Goal: Task Accomplishment & Management: Use online tool/utility

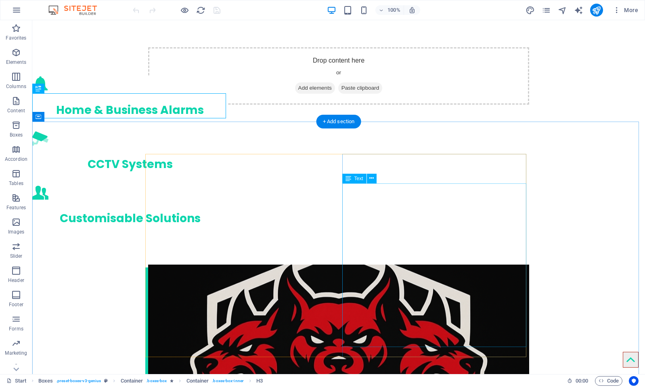
scroll to position [1022, 0]
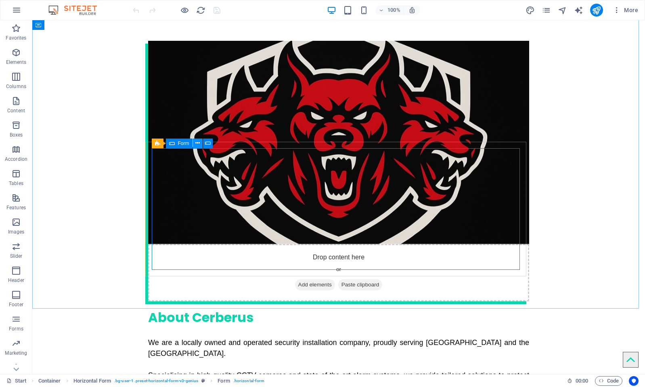
click at [197, 143] on icon at bounding box center [197, 143] width 4 height 8
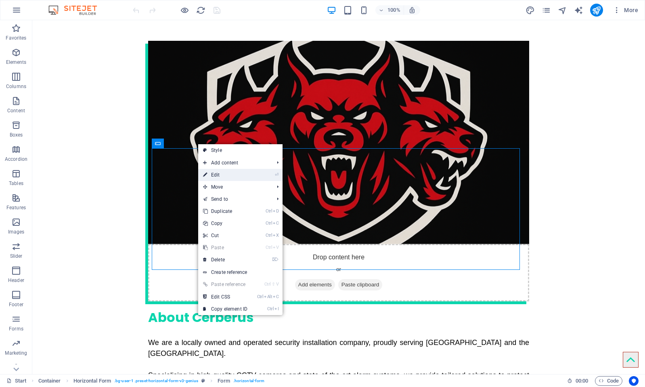
click at [219, 176] on link "⏎ Edit" at bounding box center [225, 175] width 54 height 12
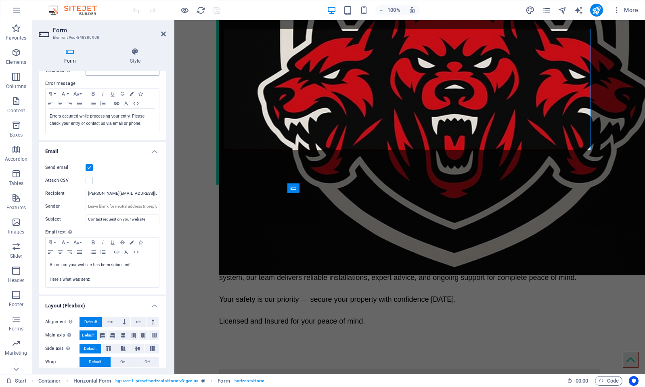
scroll to position [155, 0]
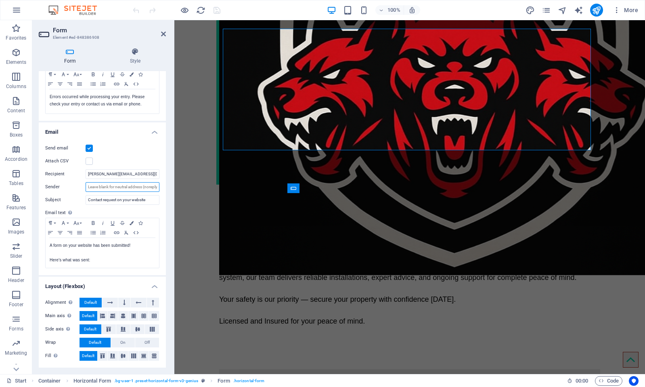
click at [130, 189] on input "Sender" at bounding box center [123, 187] width 74 height 10
drag, startPoint x: 130, startPoint y: 189, endPoint x: 145, endPoint y: 186, distance: 15.6
click at [145, 186] on input "Sender" at bounding box center [123, 187] width 74 height 10
click at [132, 150] on div "Send email" at bounding box center [102, 148] width 114 height 10
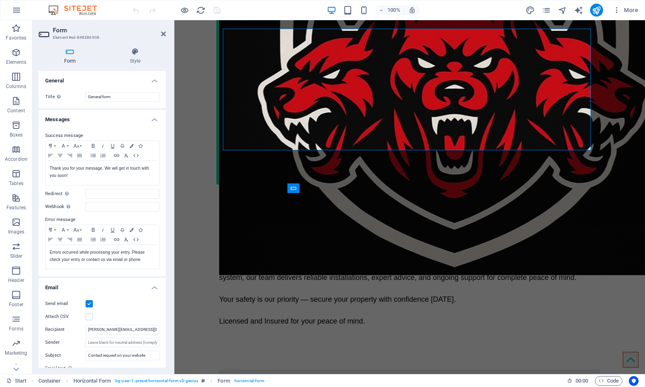
scroll to position [81, 0]
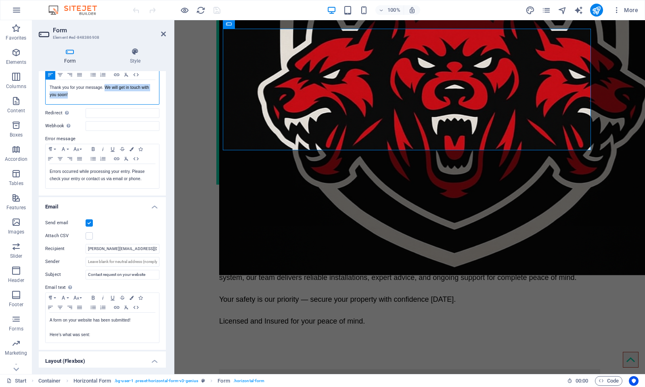
drag, startPoint x: 117, startPoint y: 94, endPoint x: 106, endPoint y: 86, distance: 13.9
click at [106, 86] on p "Thank you for your message. We will get in touch with you soon!" at bounding box center [102, 91] width 105 height 15
copy p "Thank you for your message. A member of our team will be in touch with you soon!"
click at [198, 158] on div "Drop content here or Add elements Paste clipboard About Cerberus We are a local…" at bounding box center [409, 236] width 471 height 694
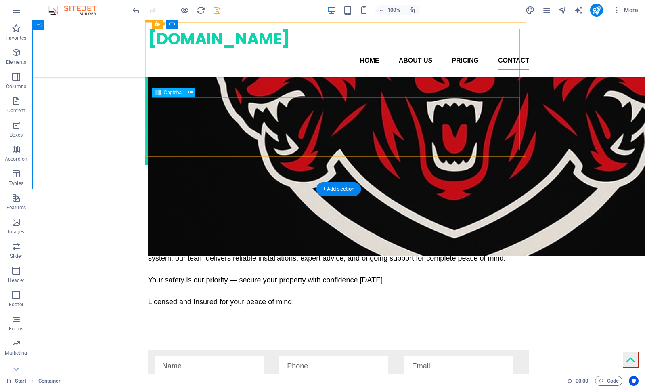
scroll to position [899, 0]
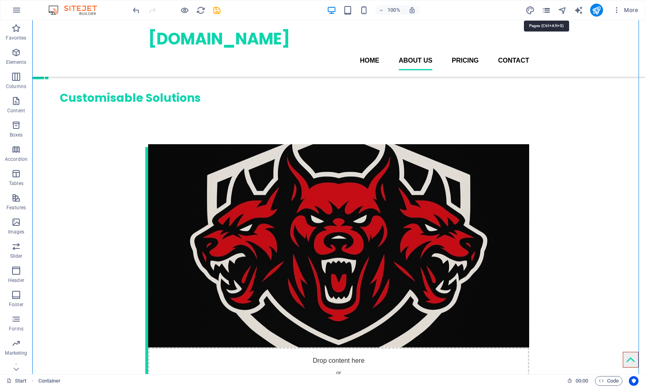
click at [542, 10] on icon "pages" at bounding box center [546, 10] width 9 height 9
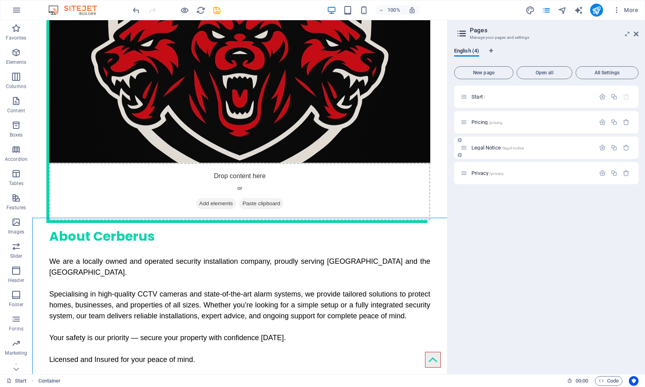
scroll to position [678, 0]
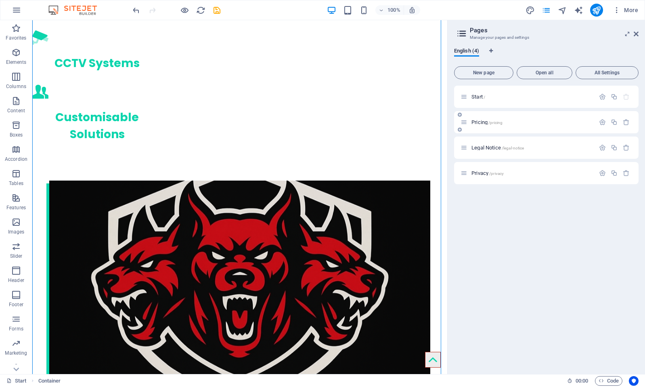
click at [475, 124] on span "Pricing /pricing" at bounding box center [487, 122] width 31 height 6
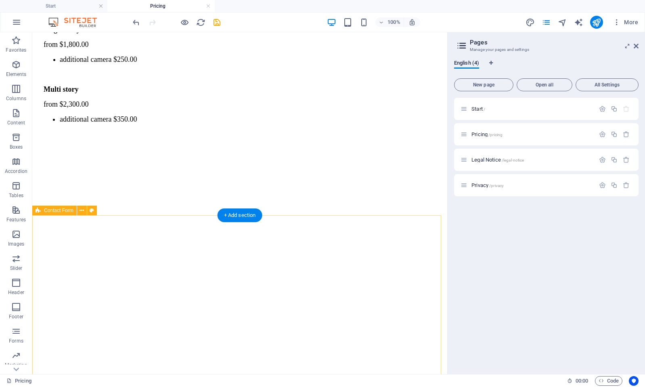
scroll to position [1110, 0]
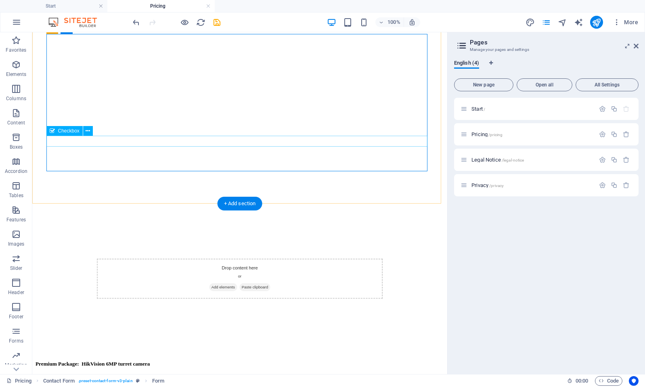
scroll to position [949, 0]
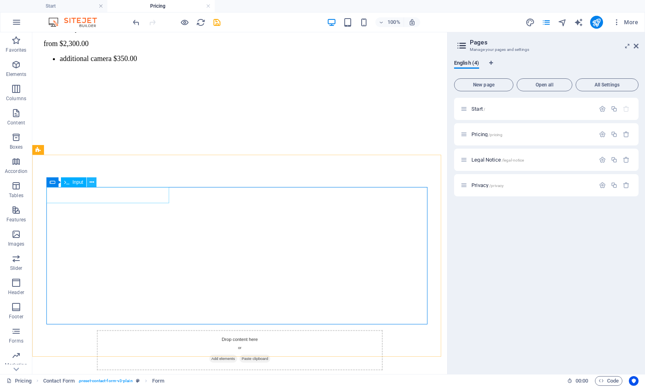
click at [90, 181] on icon at bounding box center [92, 182] width 4 height 8
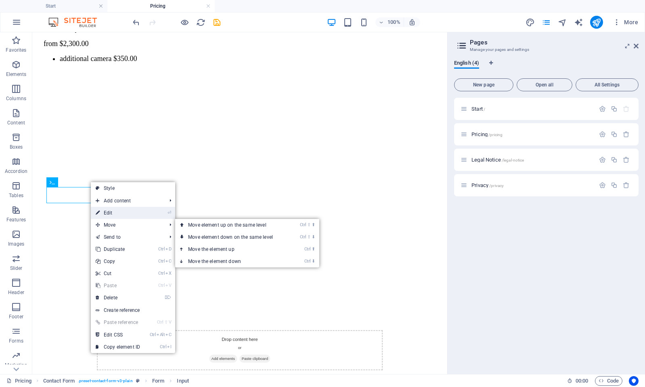
click at [130, 214] on link "⏎ Edit" at bounding box center [118, 213] width 54 height 12
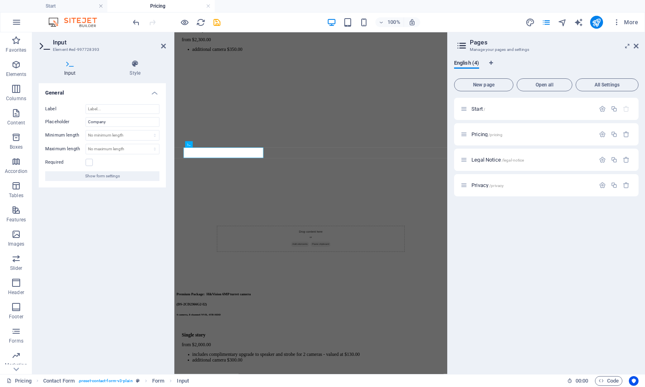
scroll to position [926, 0]
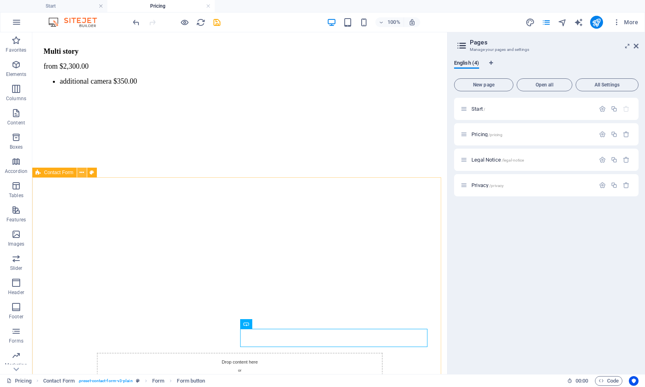
click at [82, 172] on icon at bounding box center [82, 172] width 4 height 8
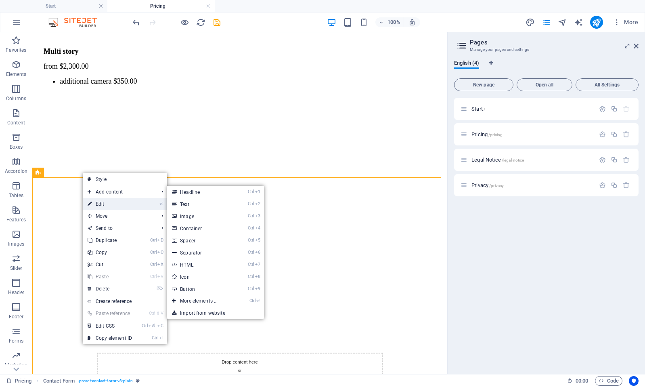
click at [99, 200] on link "⏎ Edit" at bounding box center [110, 204] width 54 height 12
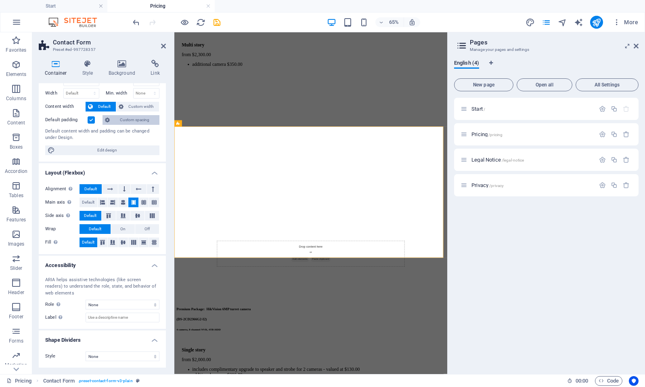
scroll to position [0, 0]
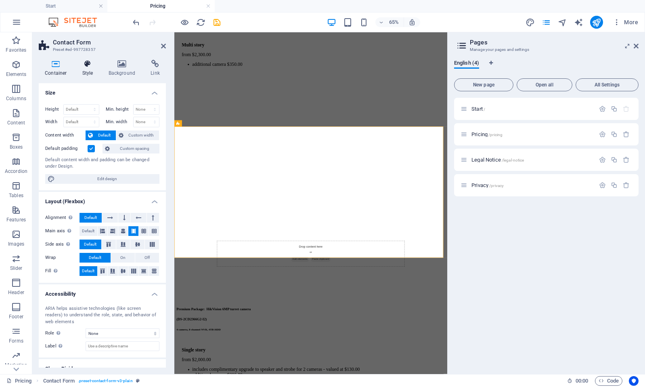
click at [82, 68] on h4 "Style" at bounding box center [89, 68] width 26 height 17
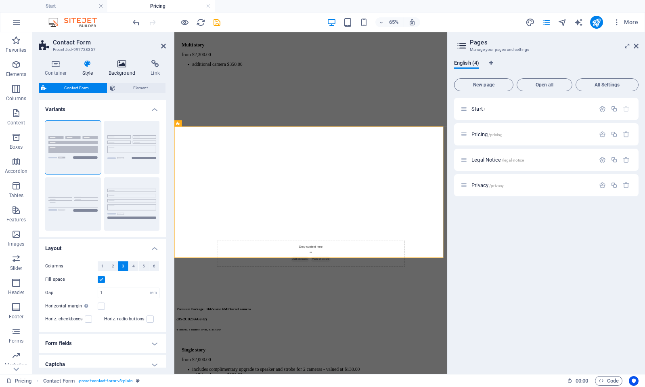
click at [116, 67] on icon at bounding box center [122, 64] width 39 height 8
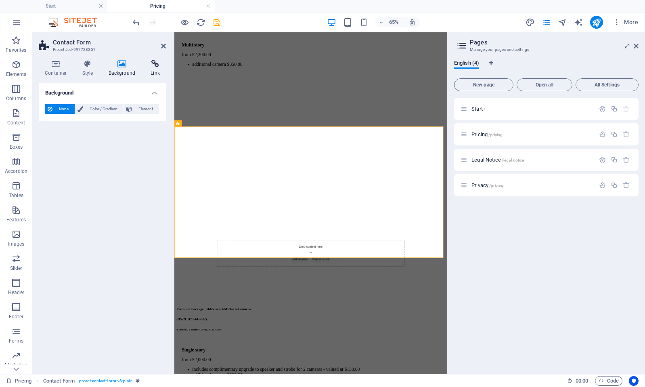
click at [153, 66] on icon at bounding box center [155, 64] width 21 height 8
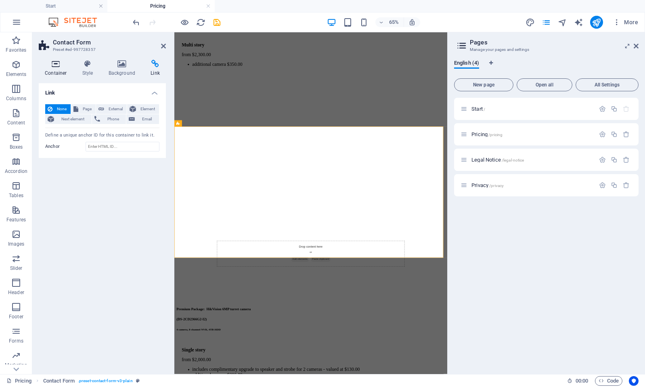
click at [60, 67] on icon at bounding box center [56, 64] width 34 height 8
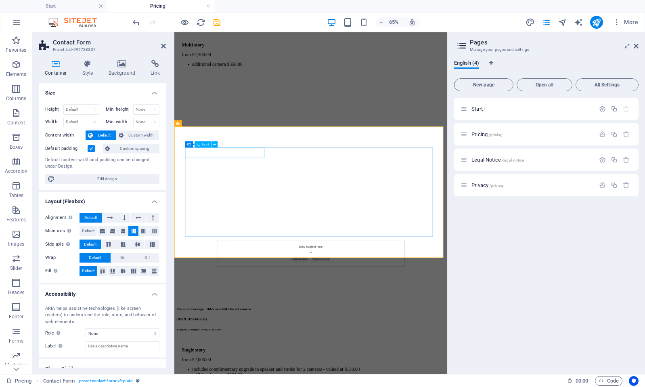
click at [212, 143] on button at bounding box center [215, 144] width 6 height 6
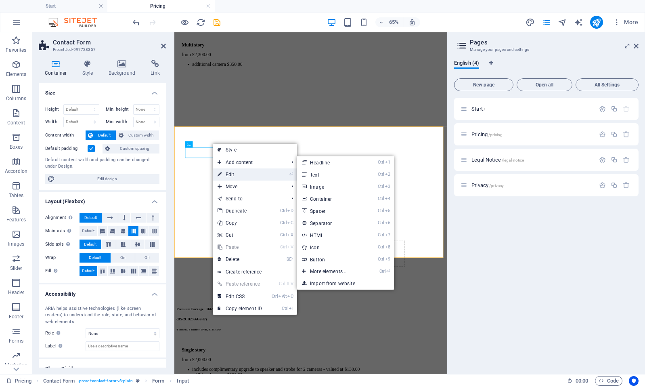
click at [239, 172] on link "⏎ Edit" at bounding box center [240, 174] width 54 height 12
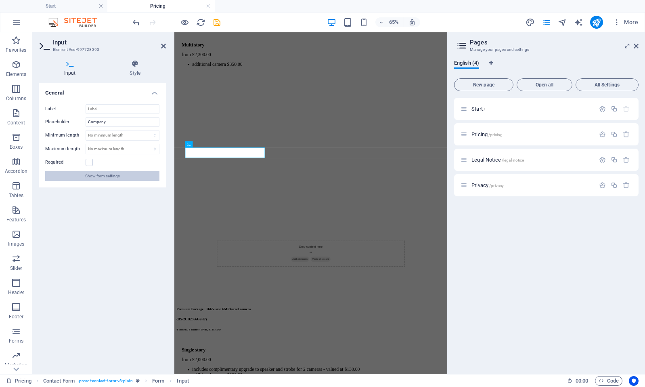
click at [99, 176] on span "Show form settings" at bounding box center [102, 176] width 35 height 10
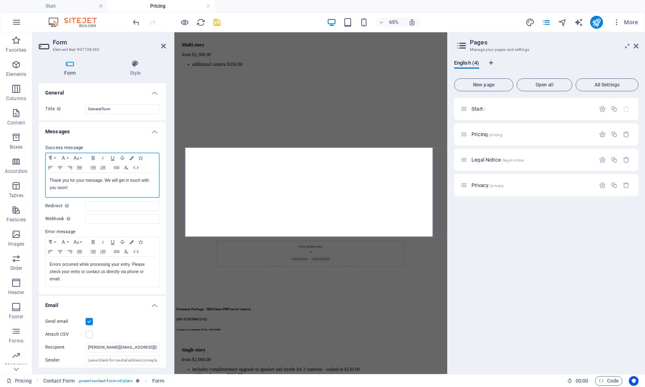
click at [115, 191] on div "Thank you for your message. We will get in touch with you soon!" at bounding box center [102, 185] width 113 height 24
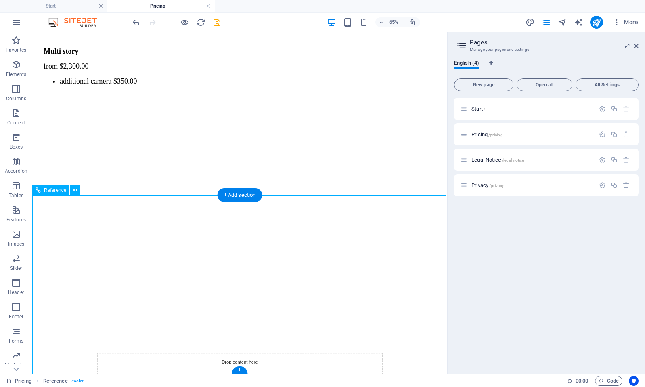
scroll to position [1110, 0]
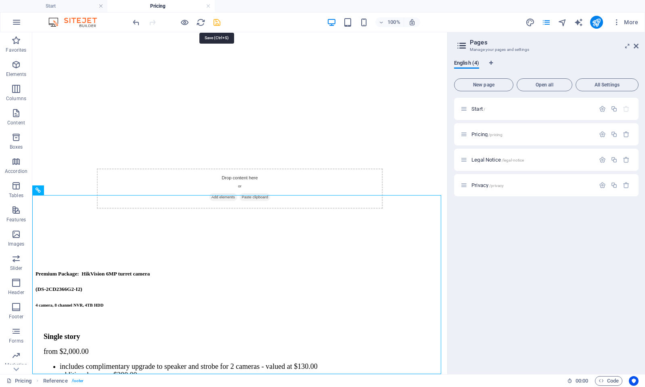
drag, startPoint x: 217, startPoint y: 19, endPoint x: 234, endPoint y: 91, distance: 74.1
click at [217, 19] on icon "save" at bounding box center [216, 22] width 9 height 9
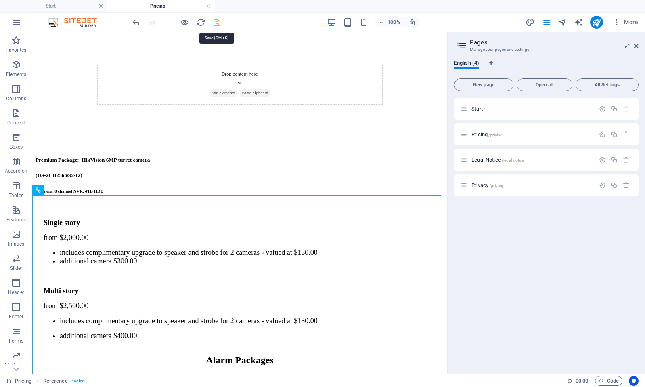
checkbox input "false"
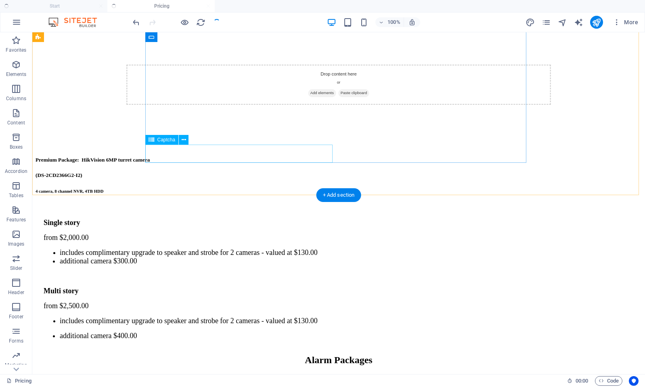
scroll to position [996, 0]
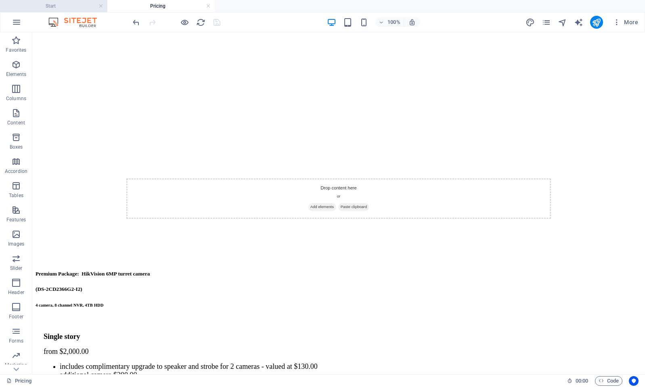
click at [79, 6] on h4 "Start" at bounding box center [53, 6] width 107 height 9
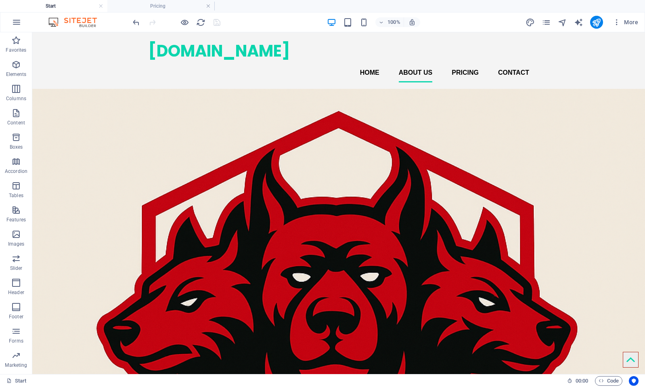
scroll to position [0, 0]
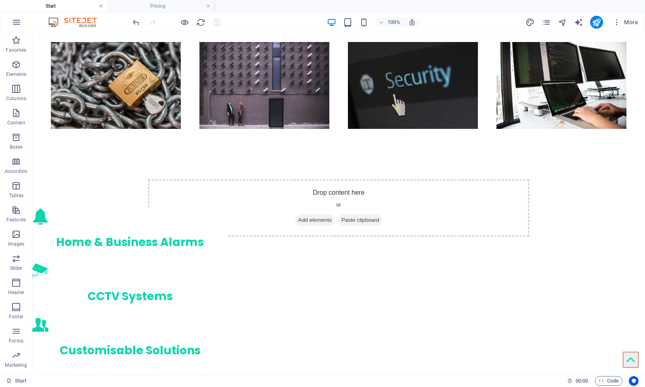
click at [102, 6] on link at bounding box center [101, 6] width 5 height 8
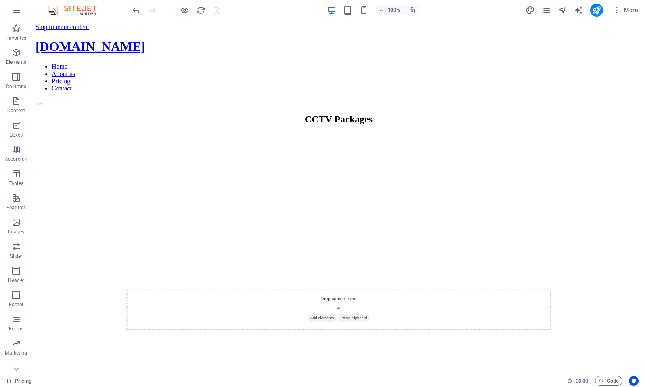
scroll to position [984, 0]
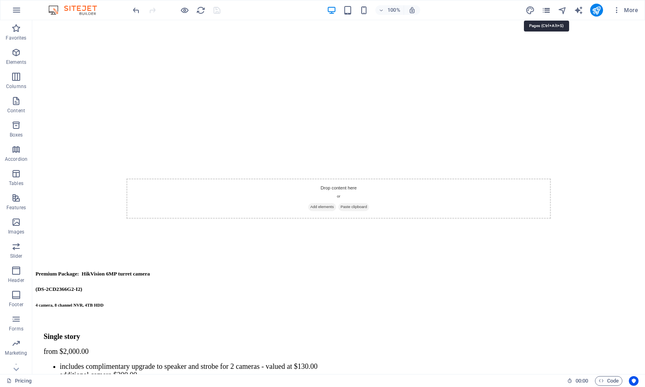
click at [546, 8] on icon "pages" at bounding box center [546, 10] width 9 height 9
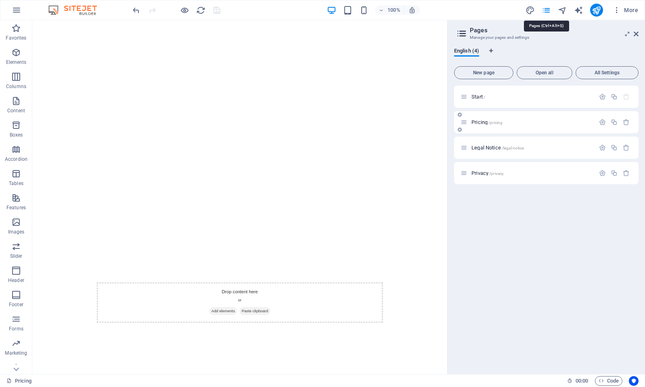
scroll to position [1098, 0]
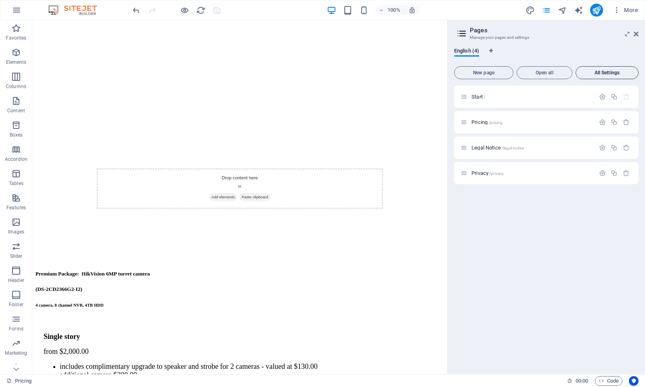
click at [607, 69] on button "All Settings" at bounding box center [607, 72] width 63 height 13
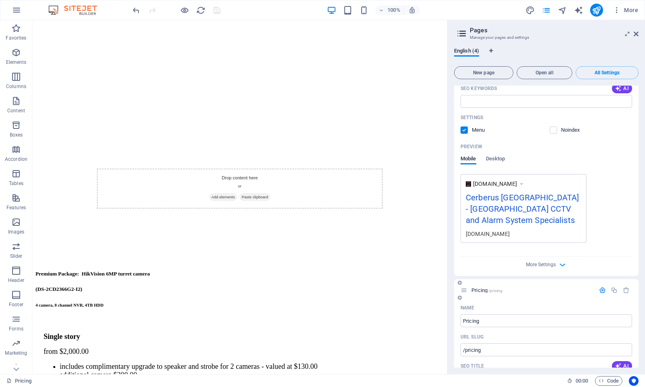
scroll to position [161, 0]
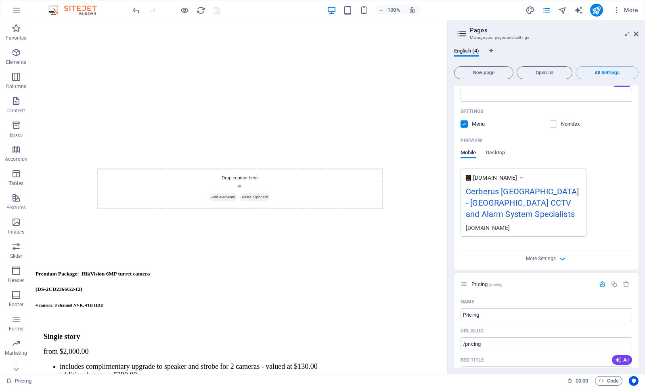
click at [538, 250] on div "More Settings" at bounding box center [547, 256] width 172 height 13
click at [539, 256] on span "More Settings" at bounding box center [541, 259] width 30 height 6
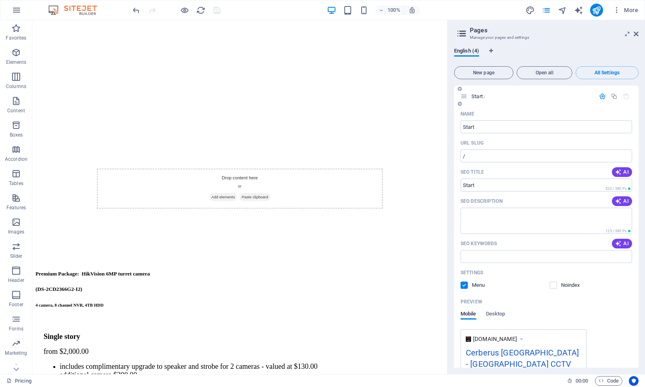
scroll to position [0, 0]
click at [564, 10] on icon "navigator" at bounding box center [562, 10] width 9 height 9
select select "18012949-en"
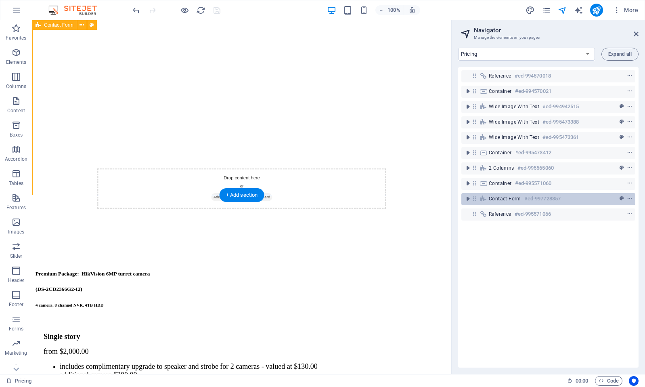
click at [475, 199] on icon at bounding box center [474, 198] width 7 height 7
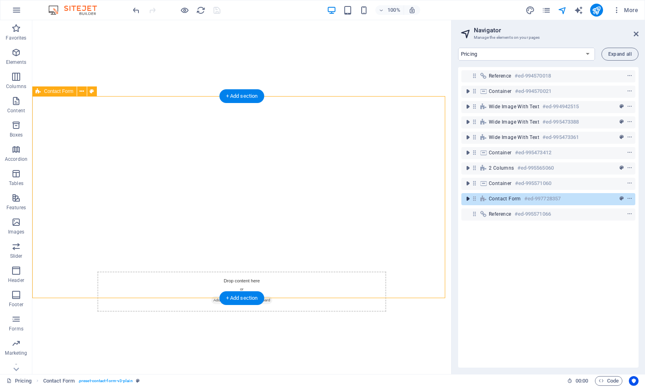
click at [467, 198] on icon "toggle-expand" at bounding box center [468, 199] width 8 height 8
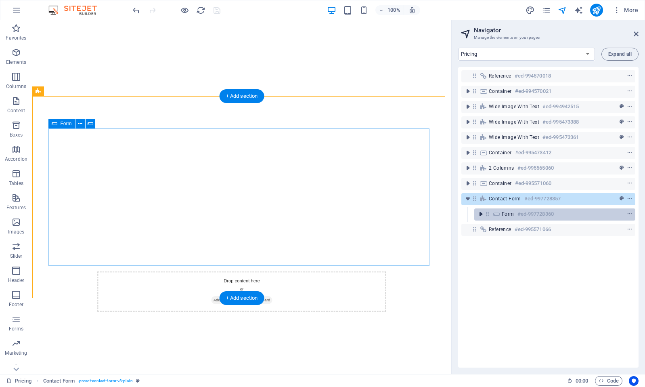
click at [478, 212] on icon "toggle-expand" at bounding box center [481, 214] width 8 height 8
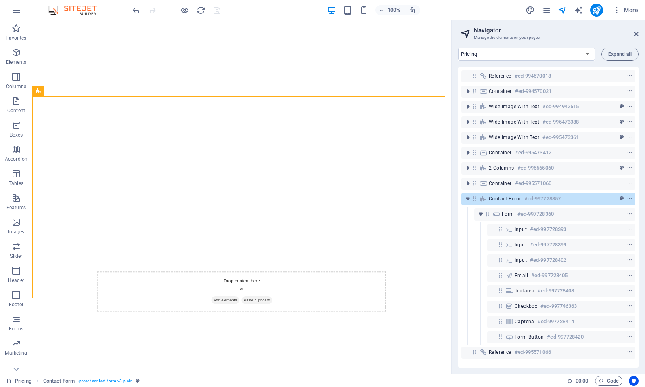
scroll to position [0, 0]
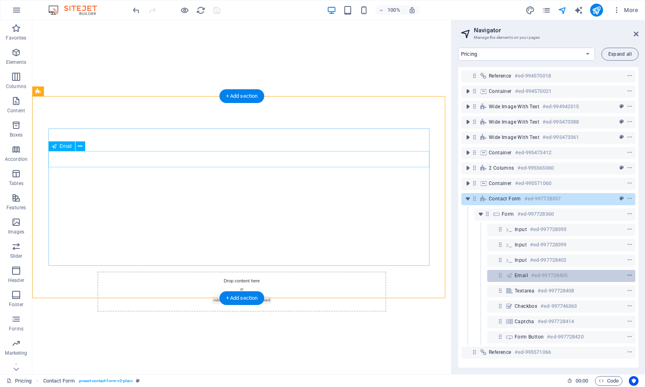
click at [627, 273] on icon "context-menu" at bounding box center [630, 276] width 6 height 6
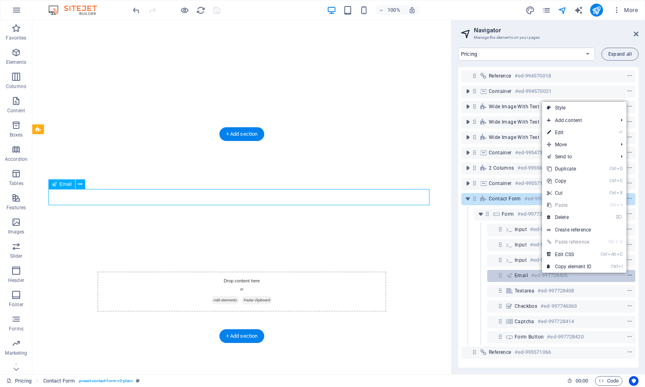
scroll to position [957, 0]
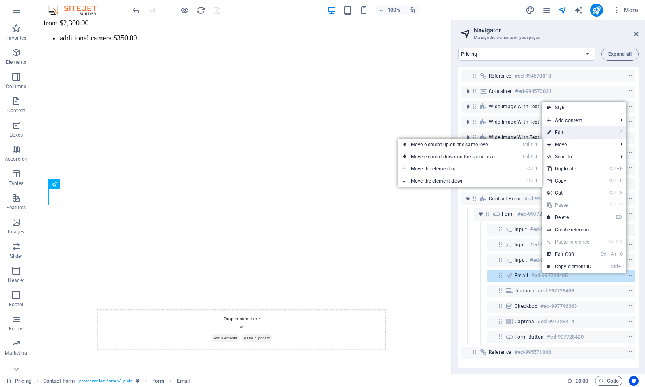
click at [582, 133] on link "⏎ Edit" at bounding box center [569, 132] width 54 height 12
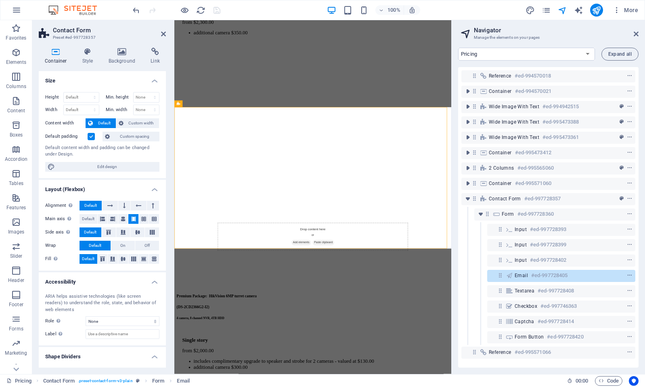
scroll to position [947, 0]
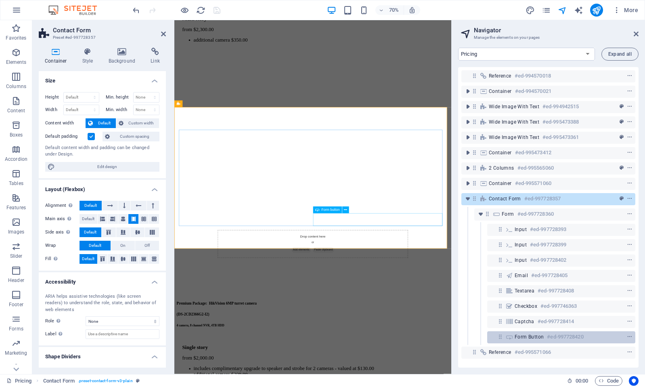
click at [591, 338] on div "Form button #ed-997728420" at bounding box center [555, 337] width 80 height 10
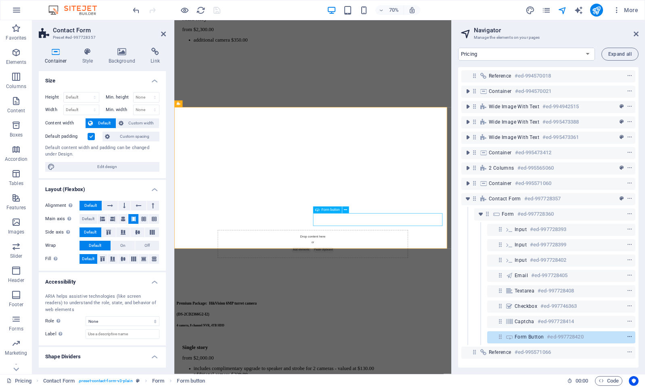
click at [627, 337] on icon "context-menu" at bounding box center [630, 337] width 6 height 6
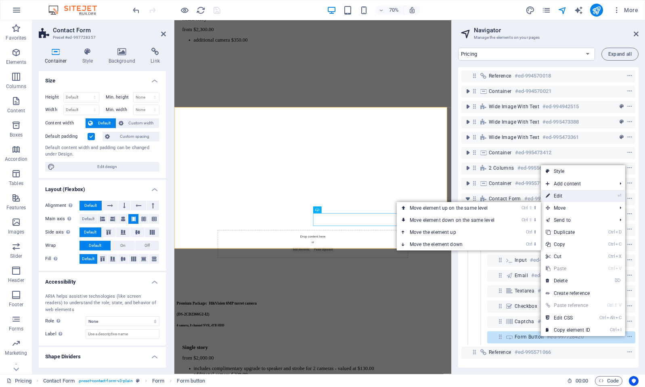
click at [567, 198] on link "⏎ Edit" at bounding box center [568, 196] width 54 height 12
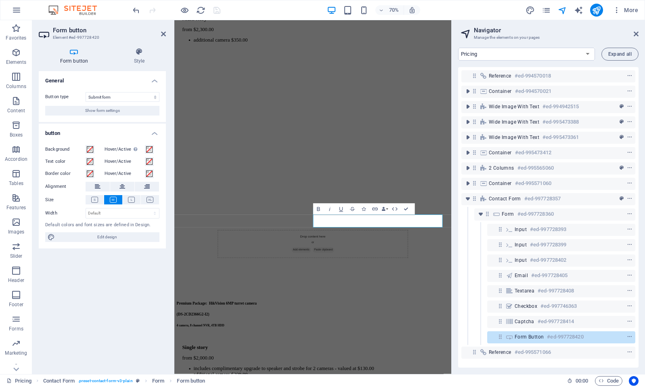
scroll to position [945, 0]
click at [129, 111] on button "Show form settings" at bounding box center [102, 111] width 114 height 10
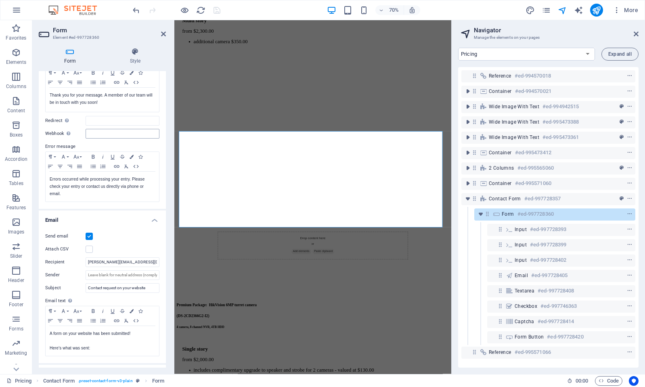
scroll to position [161, 0]
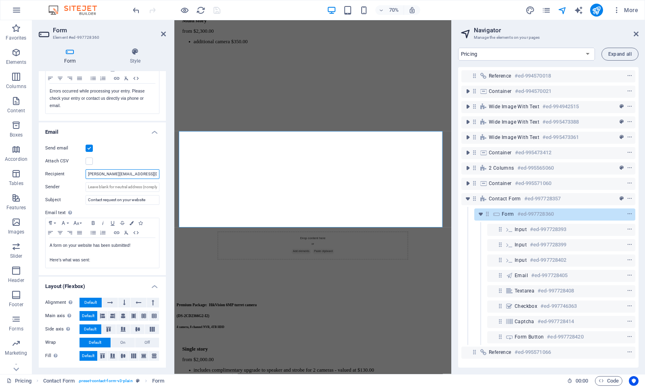
drag, startPoint x: 146, startPoint y: 176, endPoint x: 84, endPoint y: 177, distance: 61.8
click at [76, 178] on div "Recipient [PERSON_NAME][EMAIL_ADDRESS][DOMAIN_NAME]" at bounding box center [102, 174] width 114 height 10
click at [120, 166] on div "Send email Attach CSV Recipient [EMAIL_ADDRESS][DOMAIN_NAME] Sender Subject Con…" at bounding box center [102, 206] width 127 height 138
click at [93, 147] on div "Send email" at bounding box center [102, 148] width 114 height 10
click at [92, 147] on label at bounding box center [89, 148] width 7 height 7
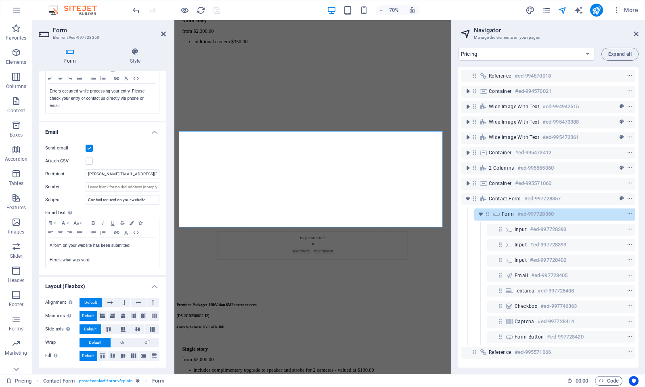
click at [0, 0] on input "Send email" at bounding box center [0, 0] width 0 height 0
click at [90, 147] on label at bounding box center [89, 148] width 7 height 7
click at [0, 0] on input "Send email" at bounding box center [0, 0] width 0 height 0
click at [608, 355] on div at bounding box center [615, 352] width 38 height 10
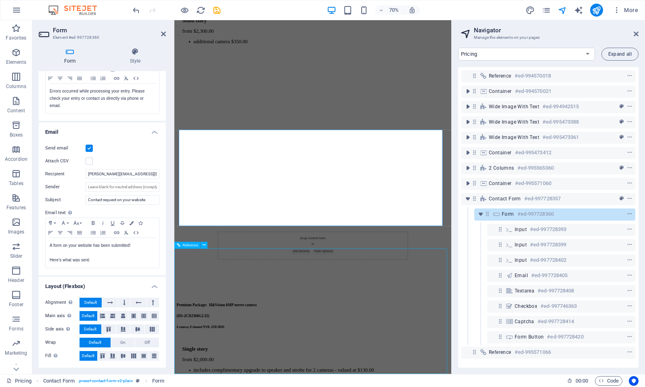
scroll to position [947, 0]
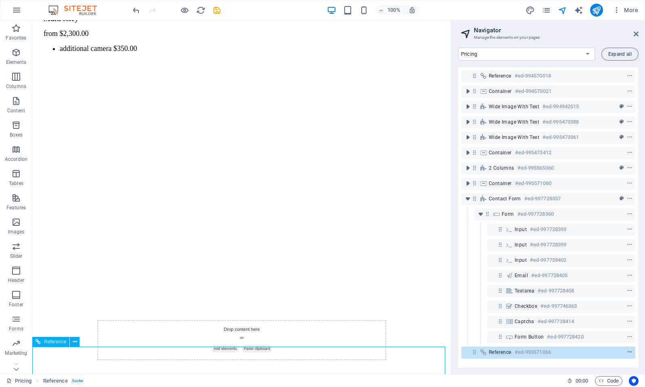
click at [629, 352] on icon "context-menu" at bounding box center [630, 352] width 6 height 6
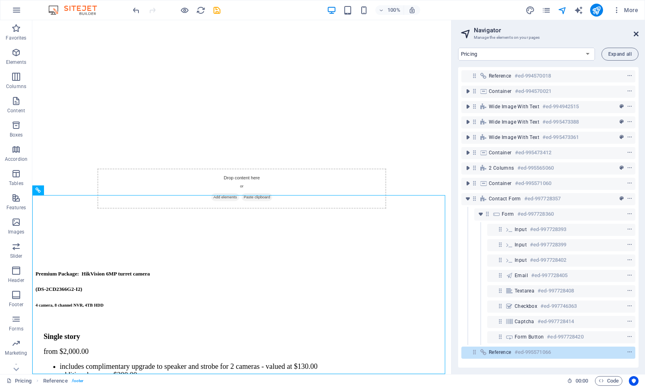
click at [635, 36] on icon at bounding box center [636, 34] width 5 height 6
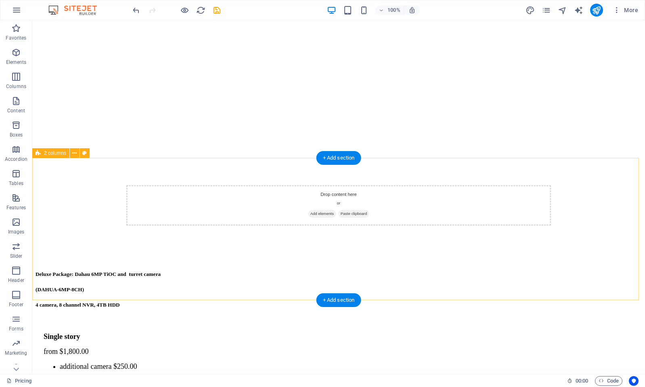
scroll to position [419, 0]
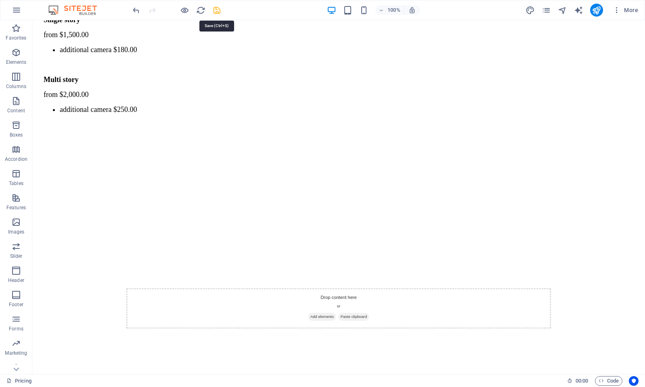
click at [216, 9] on icon "save" at bounding box center [216, 10] width 9 height 9
checkbox input "false"
click at [201, 13] on icon "reload" at bounding box center [200, 10] width 9 height 9
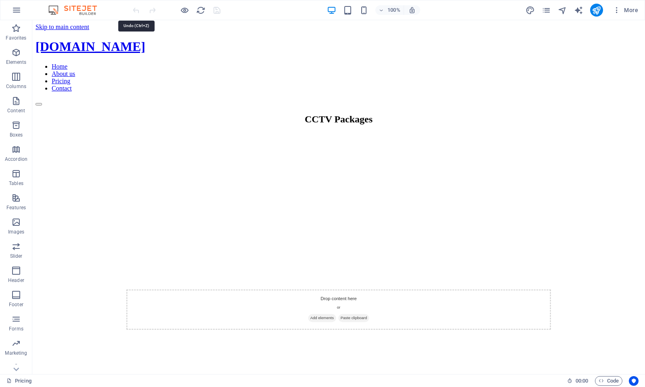
scroll to position [0, 0]
click at [88, 8] on img at bounding box center [76, 10] width 61 height 10
click at [616, 10] on icon "button" at bounding box center [617, 10] width 8 height 8
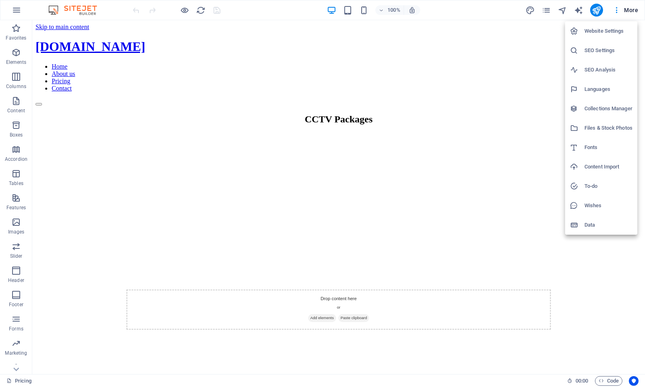
click at [606, 31] on h6 "Website Settings" at bounding box center [609, 31] width 48 height 10
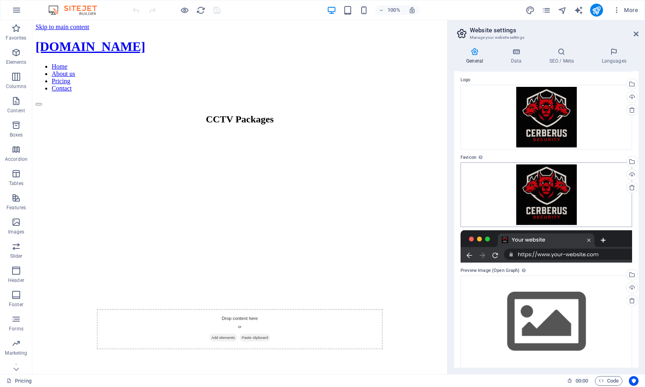
scroll to position [32, 0]
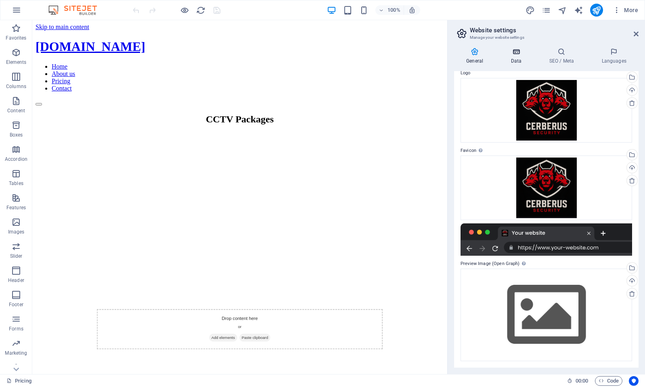
click at [515, 57] on h4 "Data" at bounding box center [518, 56] width 38 height 17
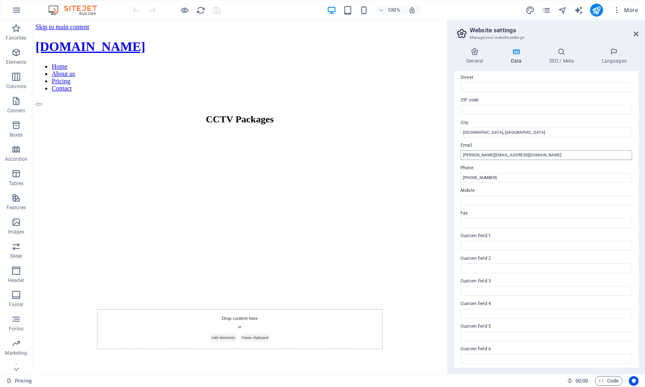
scroll to position [92, 0]
click at [559, 58] on h4 "SEO / Meta" at bounding box center [563, 56] width 52 height 17
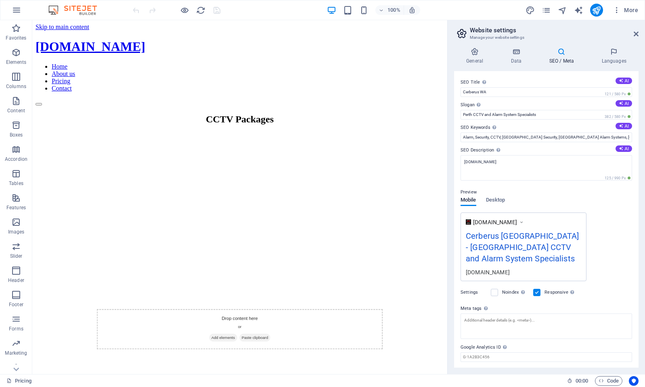
scroll to position [12, 0]
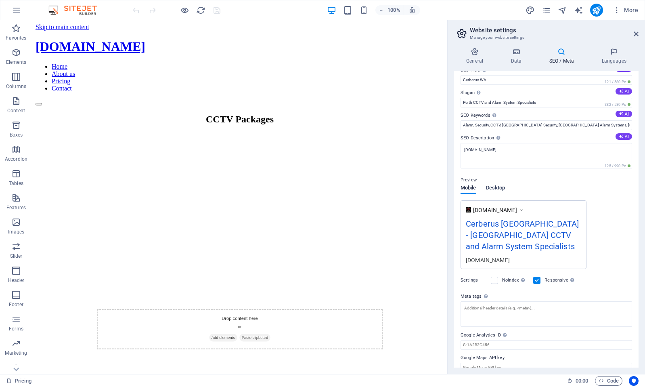
click at [494, 185] on span "Desktop" at bounding box center [495, 188] width 19 height 11
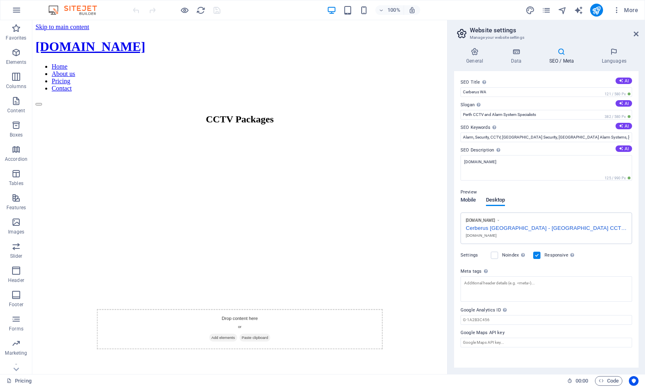
click at [470, 201] on span "Mobile" at bounding box center [469, 200] width 16 height 11
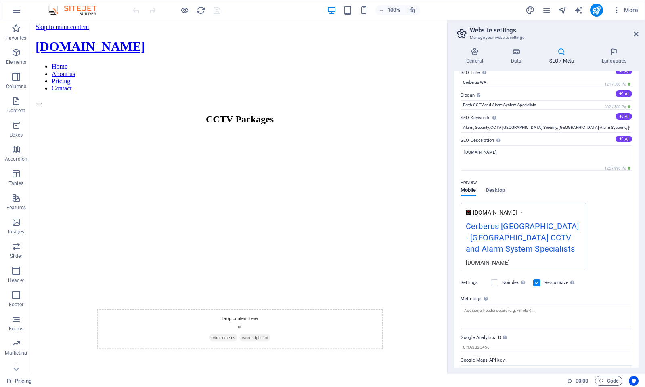
scroll to position [12, 0]
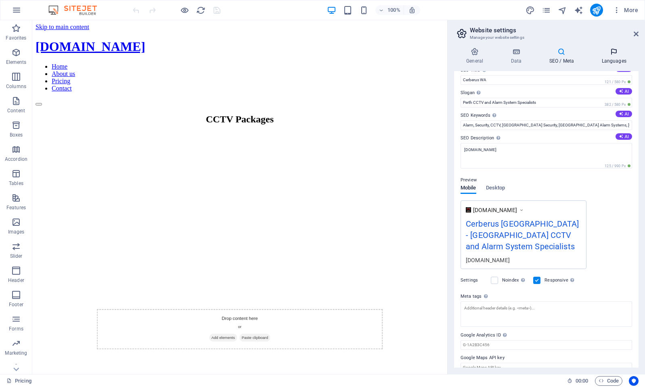
click at [617, 53] on icon at bounding box center [613, 52] width 49 height 8
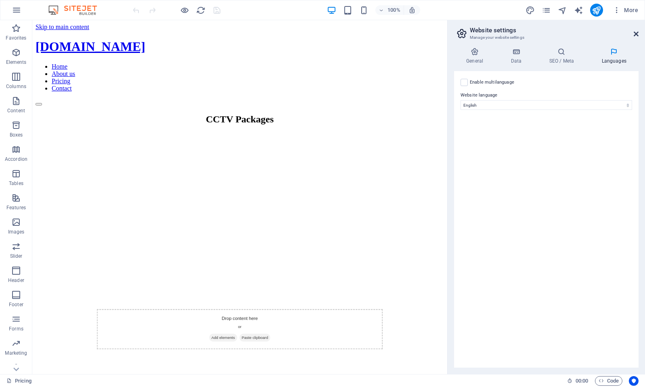
click at [635, 35] on icon at bounding box center [636, 34] width 5 height 6
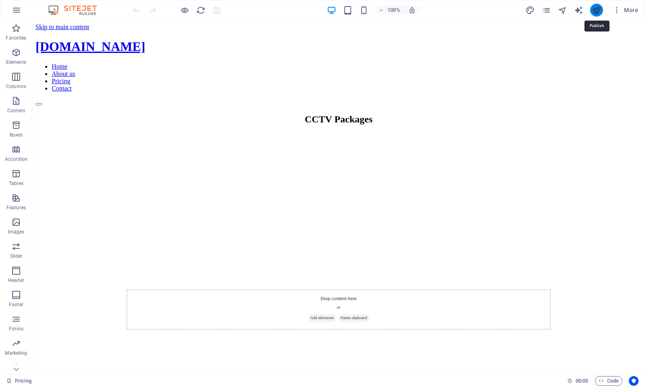
click at [596, 10] on icon "publish" at bounding box center [596, 10] width 9 height 9
